Goal: Find specific page/section: Find specific page/section

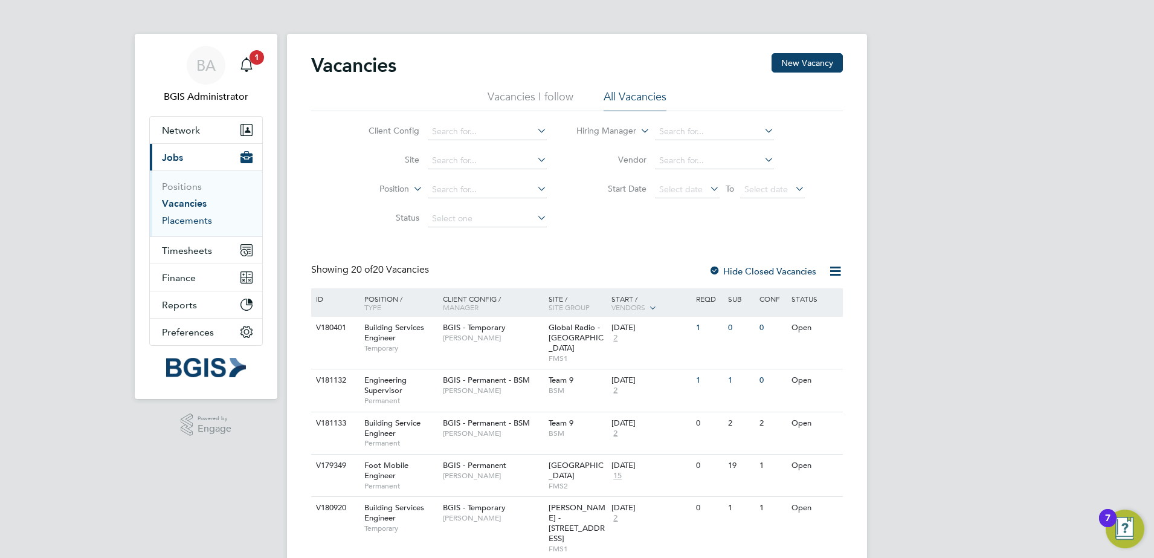
click at [190, 221] on link "Placements" at bounding box center [187, 219] width 50 height 11
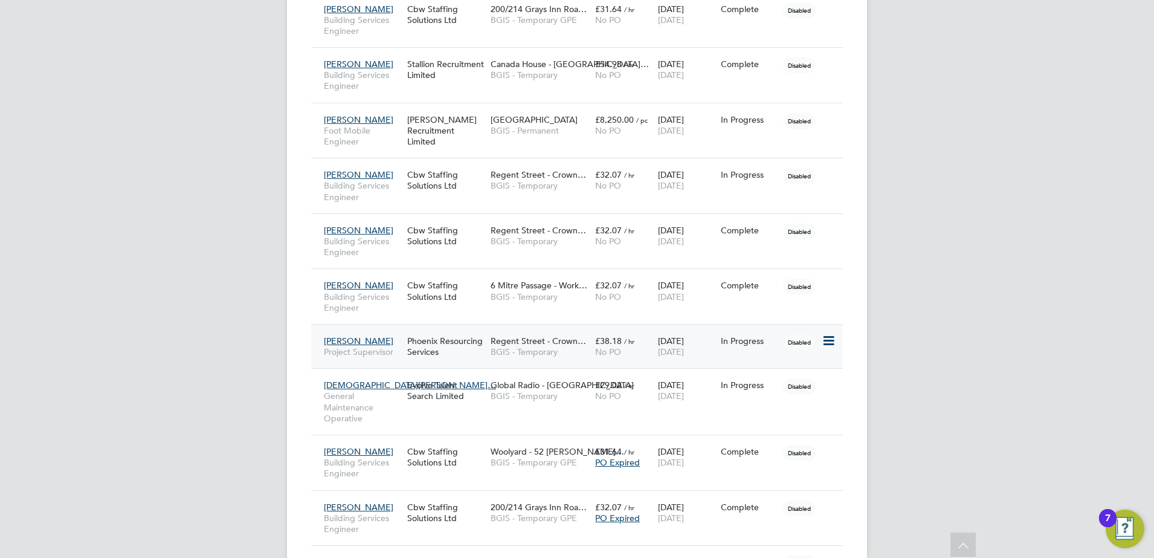
click at [587, 344] on div "Regent Street - Crown… BGIS - Temporary" at bounding box center [540, 346] width 105 height 34
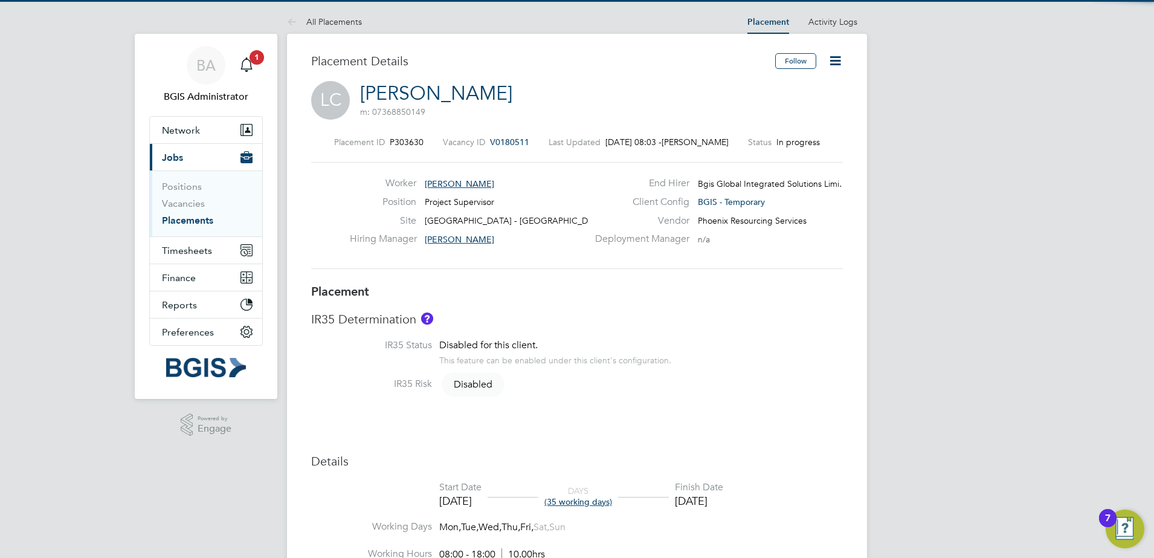
click at [452, 179] on span "[PERSON_NAME]" at bounding box center [459, 183] width 69 height 11
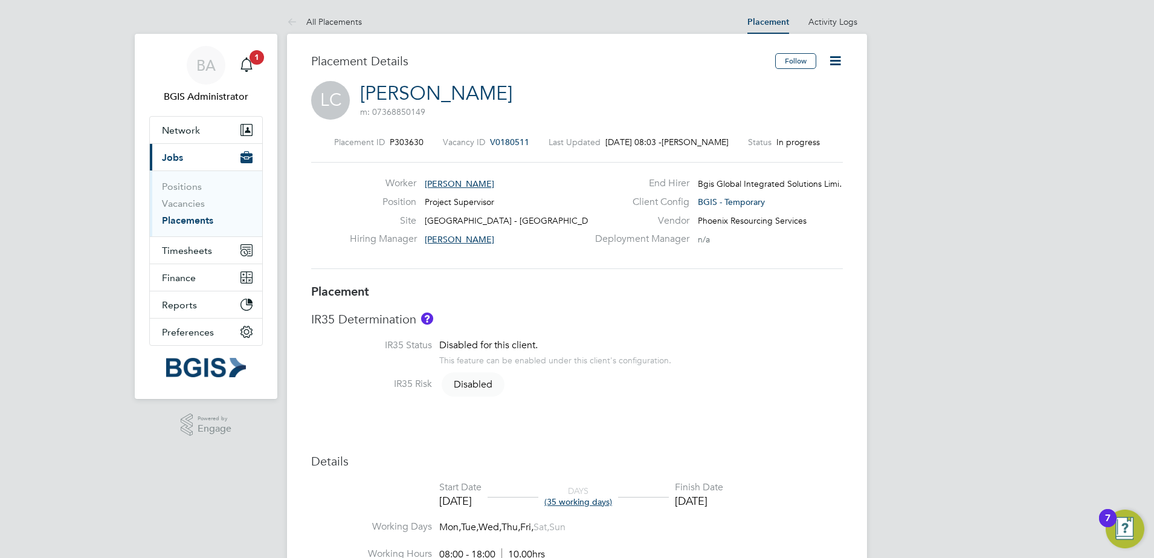
scroll to position [6, 6]
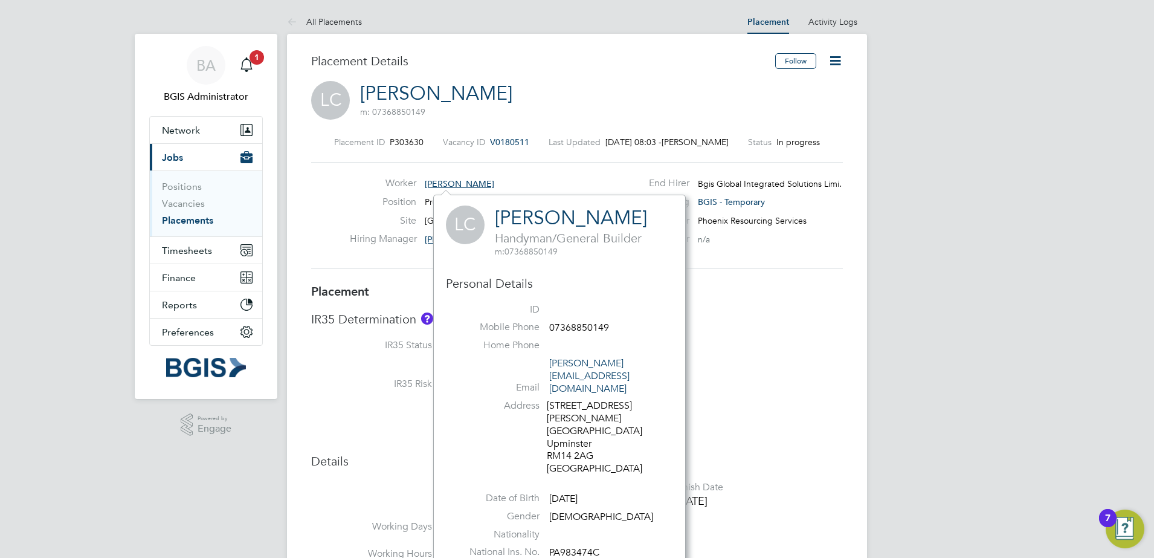
click at [569, 214] on link "Lee Churcher" at bounding box center [571, 218] width 152 height 24
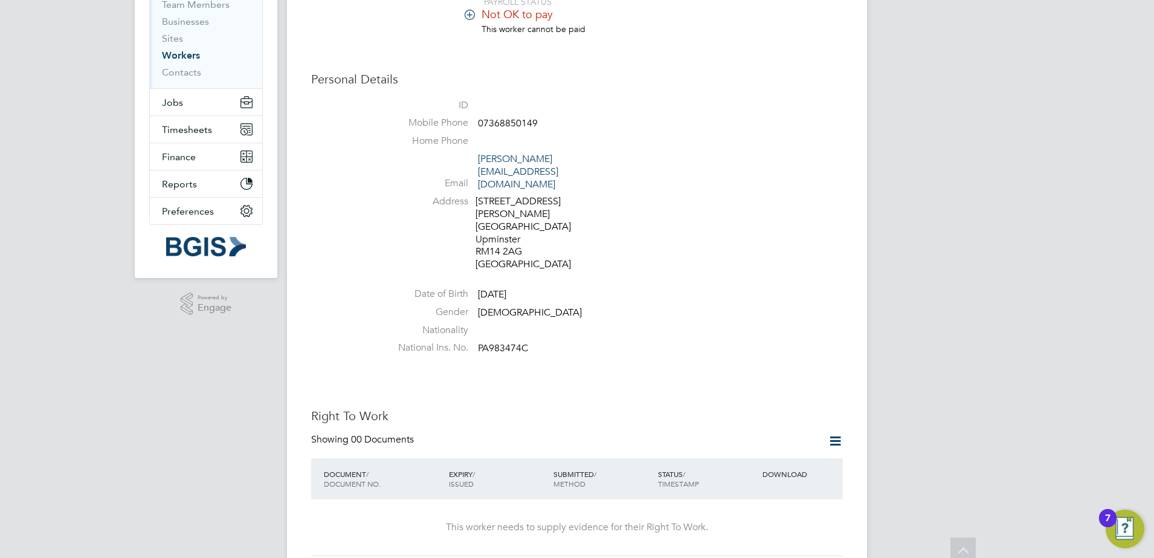
scroll to position [31, 0]
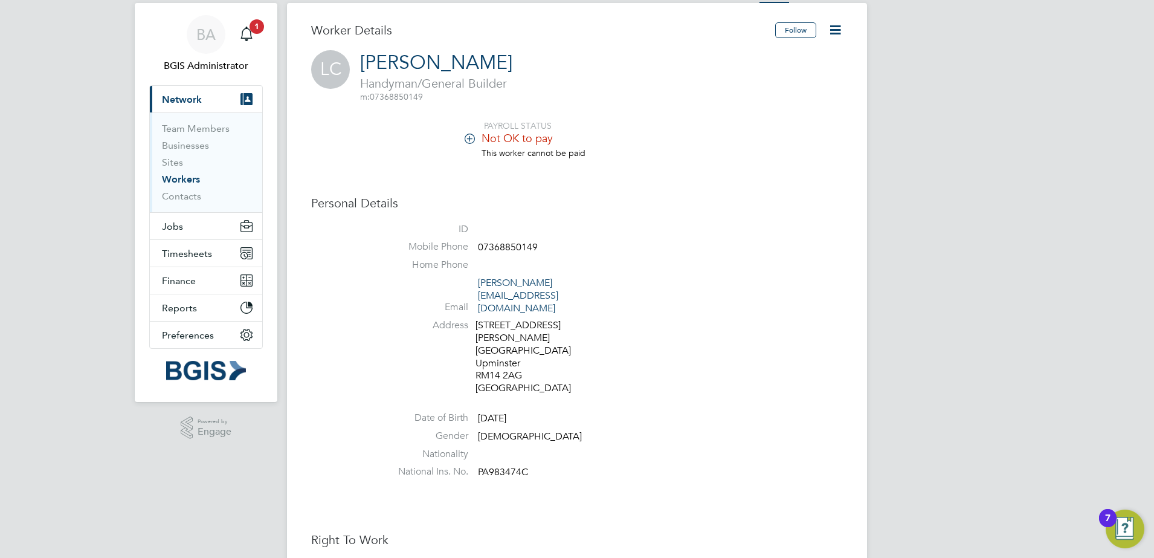
click at [474, 141] on icon at bounding box center [469, 138] width 9 height 9
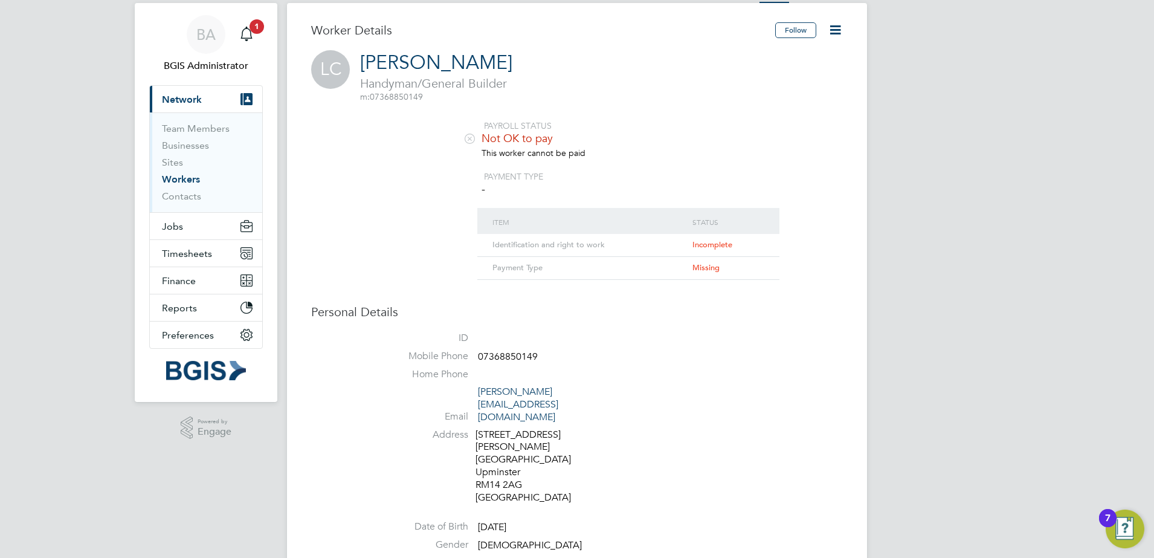
click at [474, 141] on icon at bounding box center [469, 138] width 9 height 9
